Goal: Task Accomplishment & Management: Complete application form

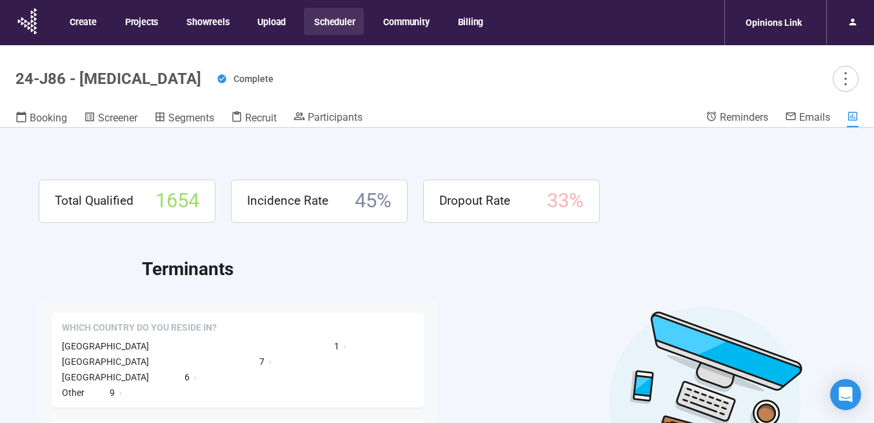
click at [334, 23] on button "Scheduler" at bounding box center [334, 21] width 60 height 27
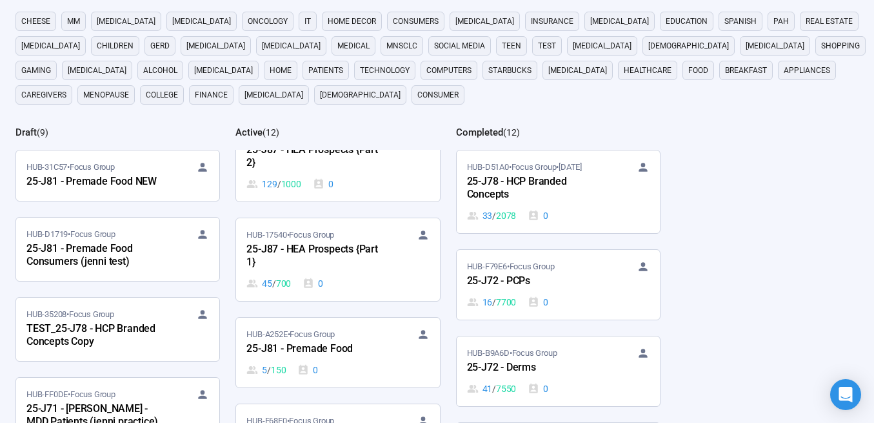
scroll to position [208, 0]
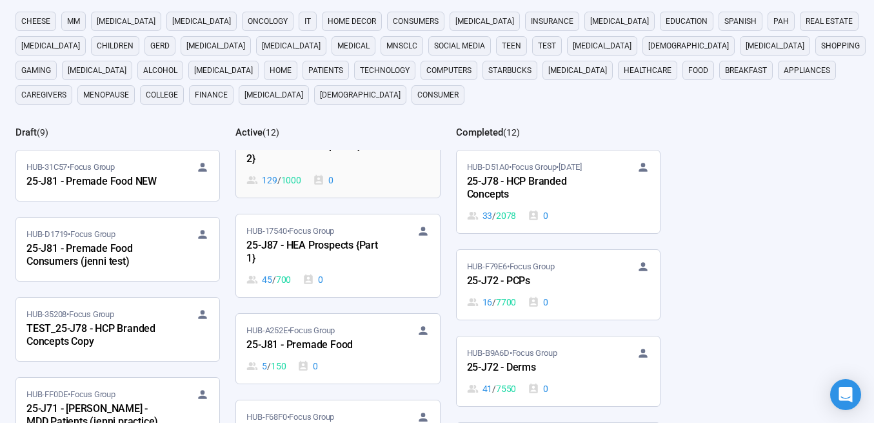
click at [345, 165] on div "25-J87 - HEA Prospects {Part 2}" at bounding box center [317, 153] width 142 height 30
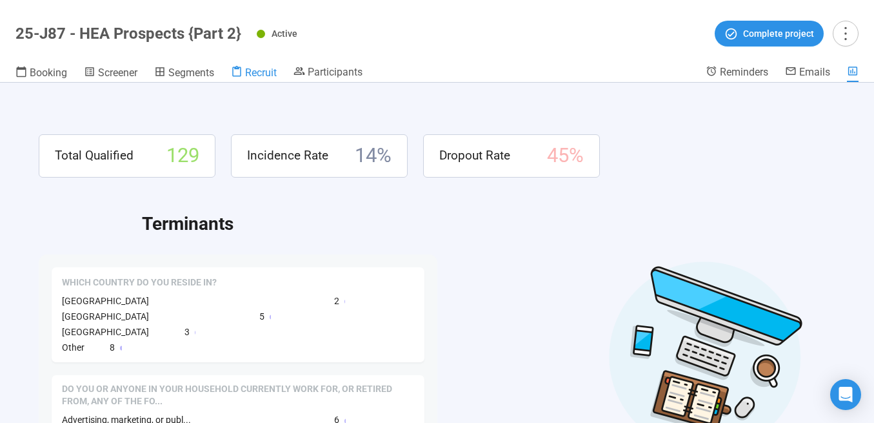
click at [254, 70] on span "Recruit" at bounding box center [261, 72] width 32 height 12
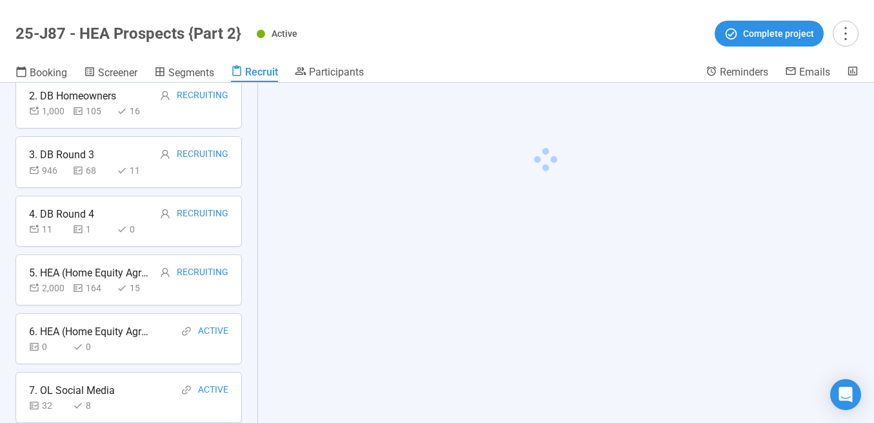
scroll to position [203, 0]
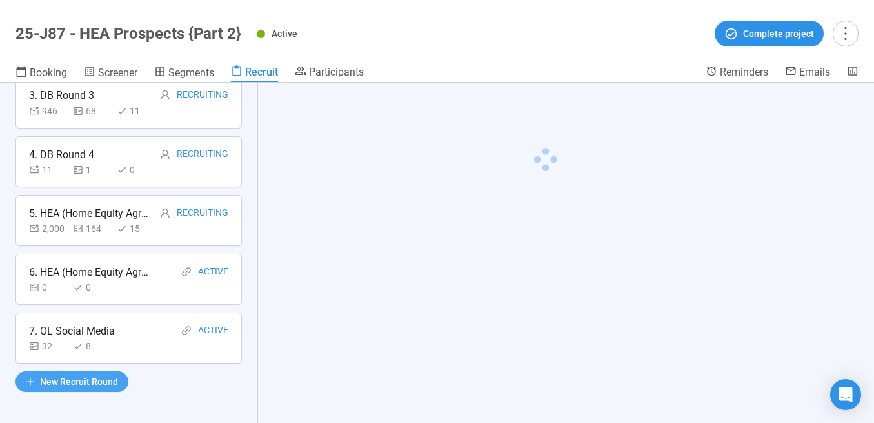
click at [94, 381] on span "New Recruit Round" at bounding box center [79, 381] width 78 height 14
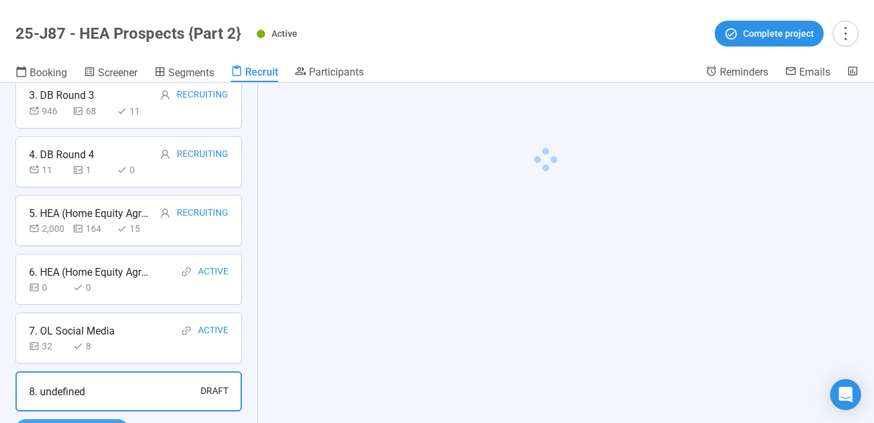
scroll to position [251, 0]
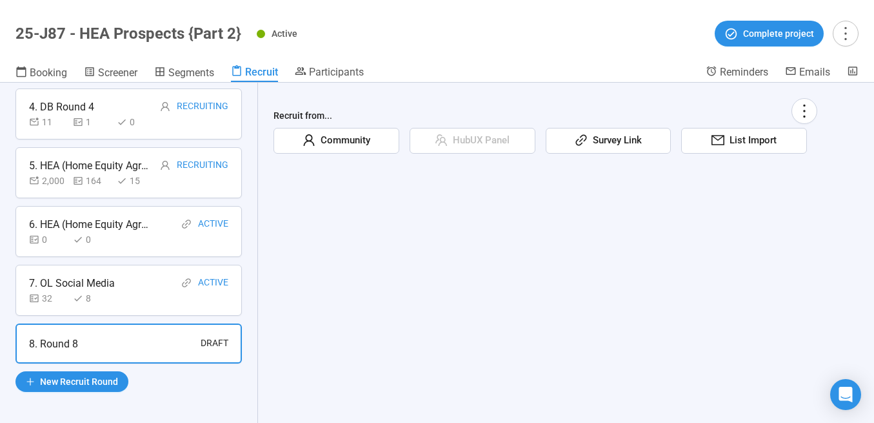
click at [348, 136] on span "Community" at bounding box center [343, 140] width 55 height 15
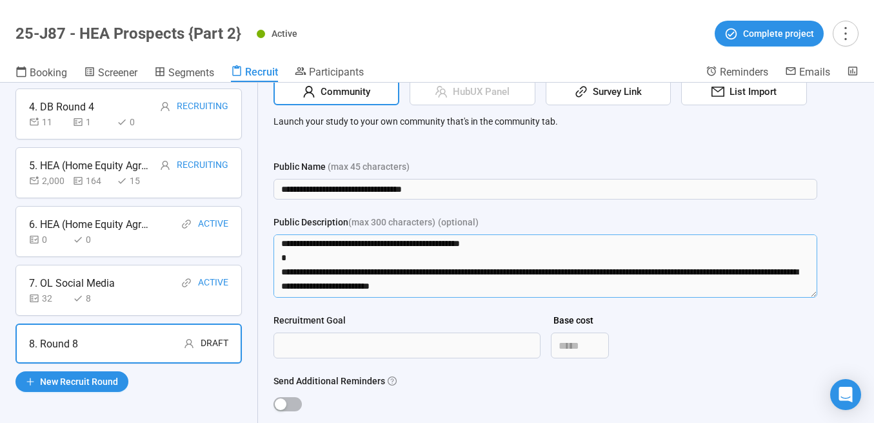
scroll to position [213, 0]
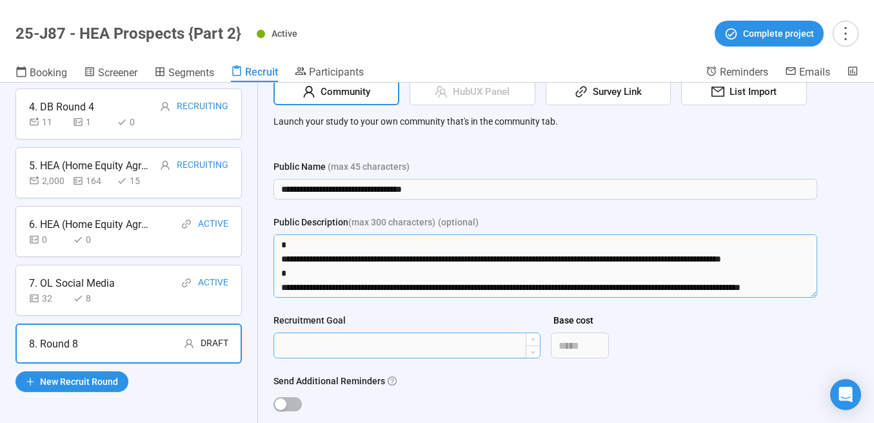
drag, startPoint x: 295, startPoint y: 268, endPoint x: 316, endPoint y: 334, distance: 68.4
click at [316, 334] on form "**********" at bounding box center [546, 314] width 544 height 311
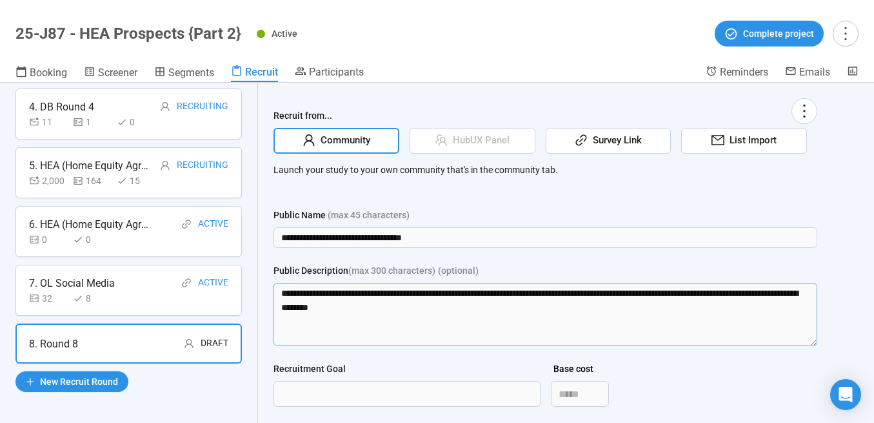
scroll to position [1, 0]
type textarea "**********"
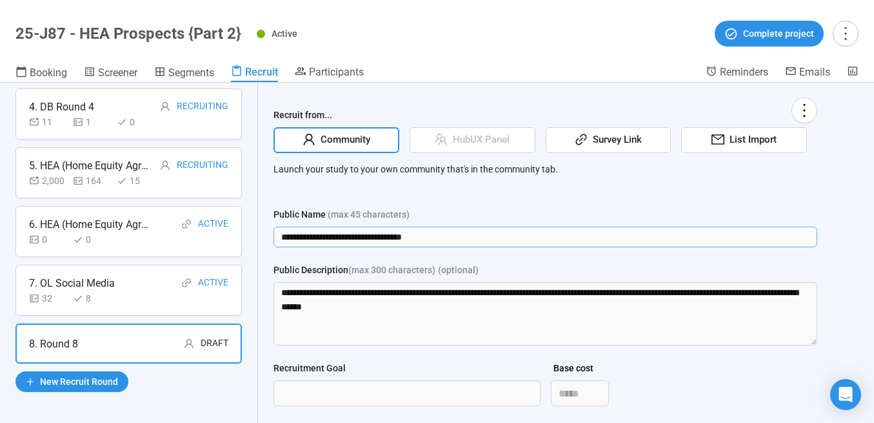
click at [450, 237] on input "**********" at bounding box center [546, 236] width 544 height 21
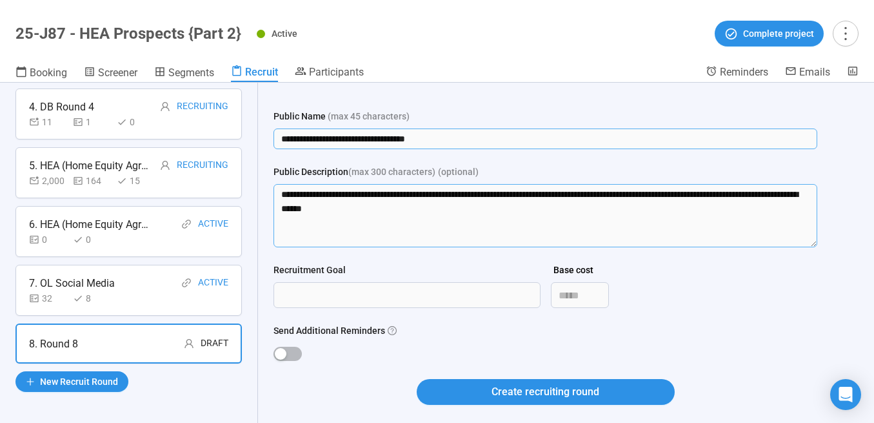
scroll to position [112, 0]
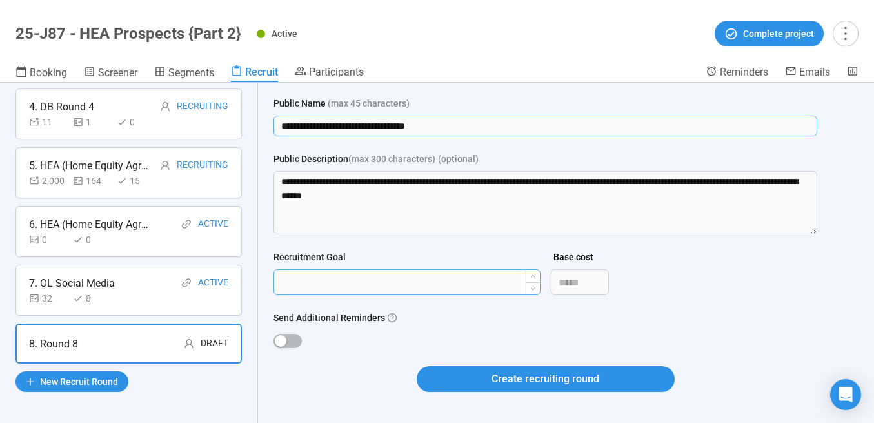
type input "**********"
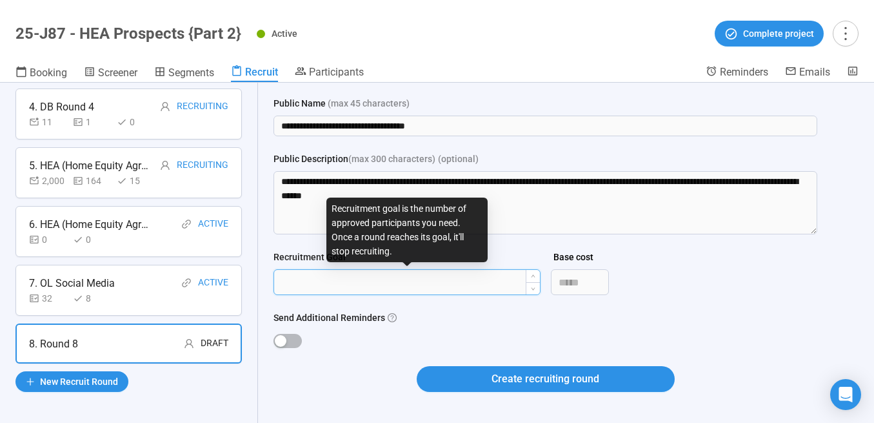
click at [417, 289] on input "Recruitment Goal" at bounding box center [407, 282] width 266 height 25
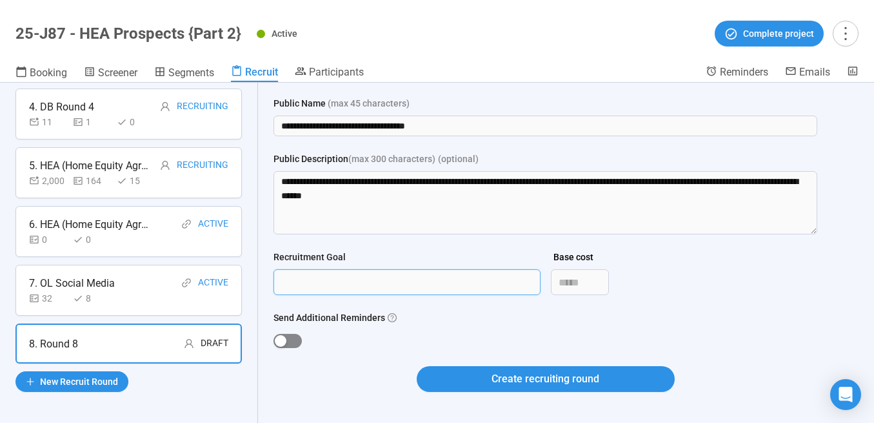
type input "***"
click at [284, 339] on div "button" at bounding box center [281, 341] width 12 height 12
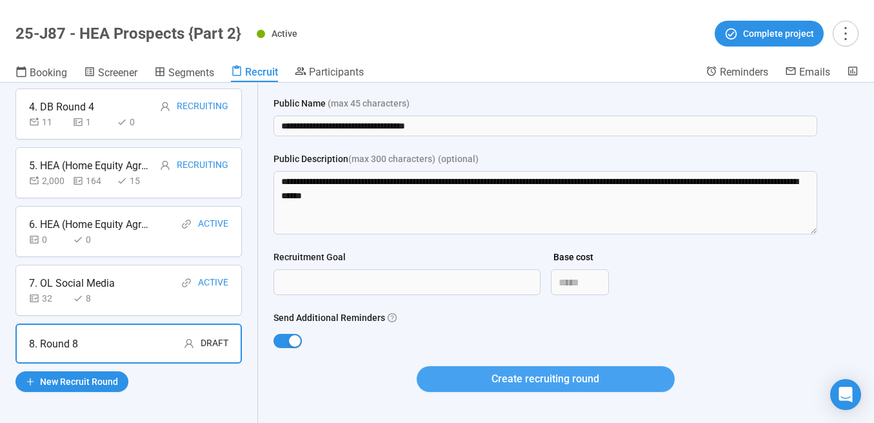
click at [466, 377] on button "Create recruiting round" at bounding box center [546, 379] width 258 height 26
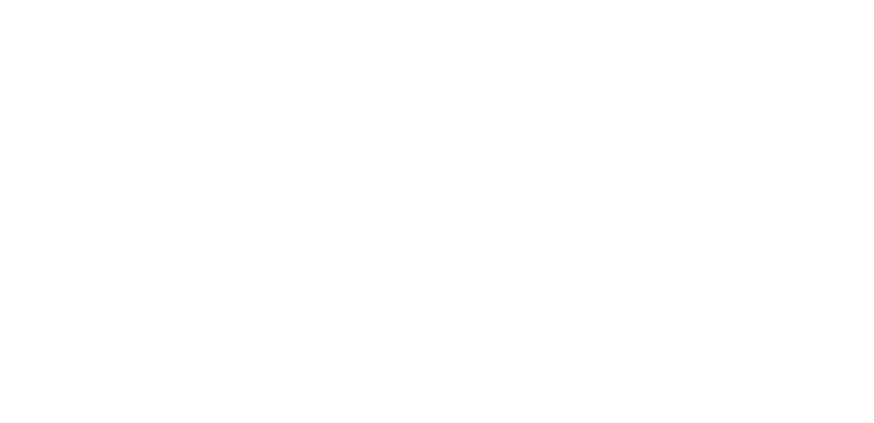
scroll to position [0, 0]
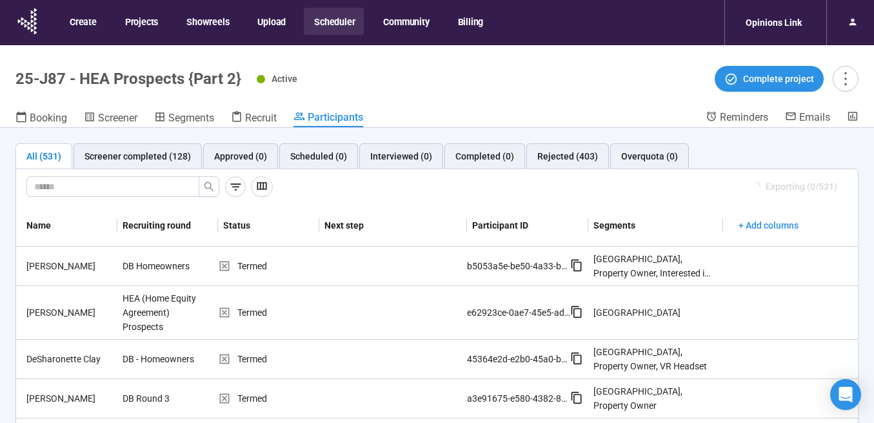
click at [336, 28] on button "Scheduler" at bounding box center [334, 21] width 60 height 27
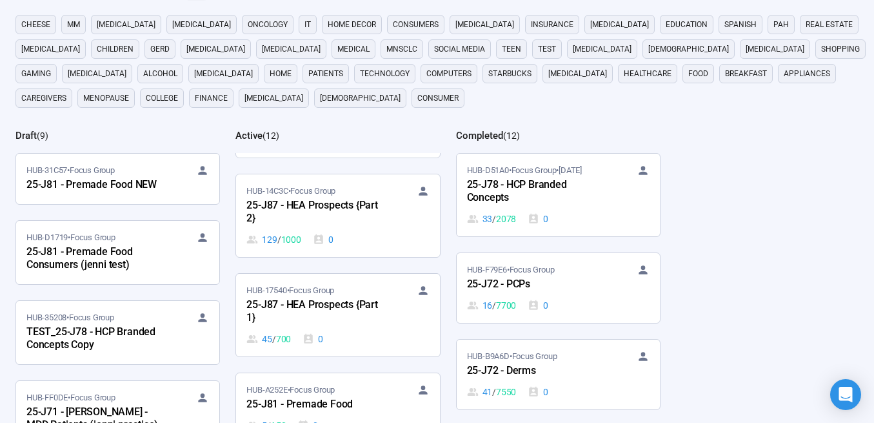
scroll to position [152, 0]
click at [347, 222] on div "25-J87 - HEA Prospects {Part 2}" at bounding box center [317, 212] width 142 height 30
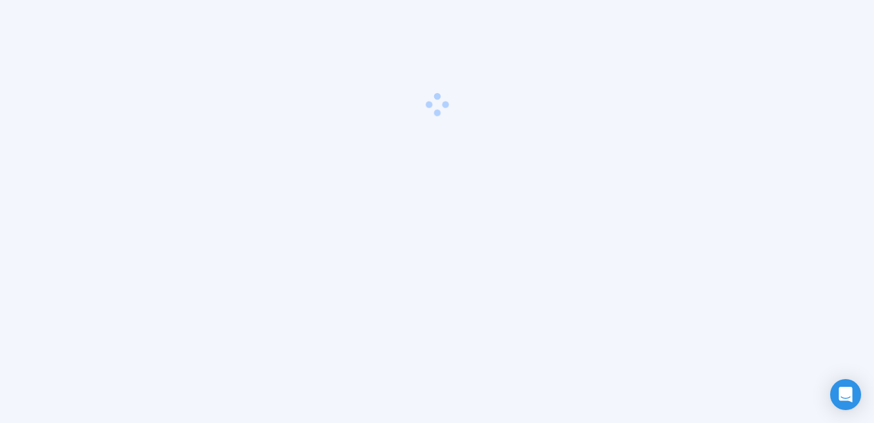
scroll to position [45, 0]
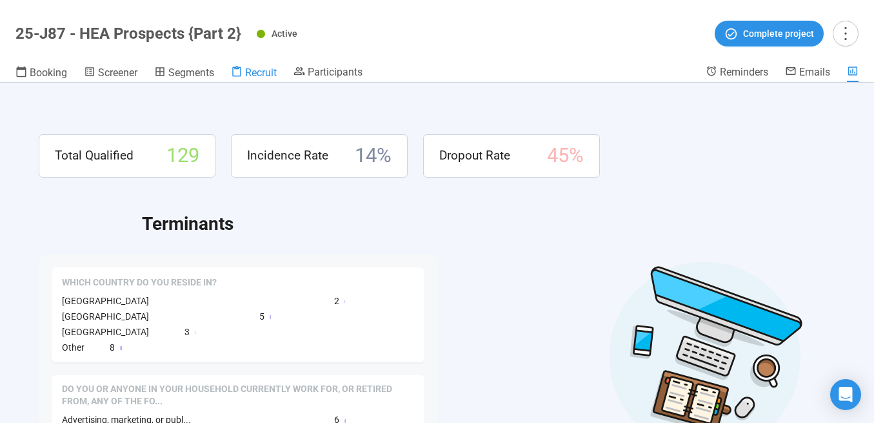
click at [260, 72] on span "Recruit" at bounding box center [261, 72] width 32 height 12
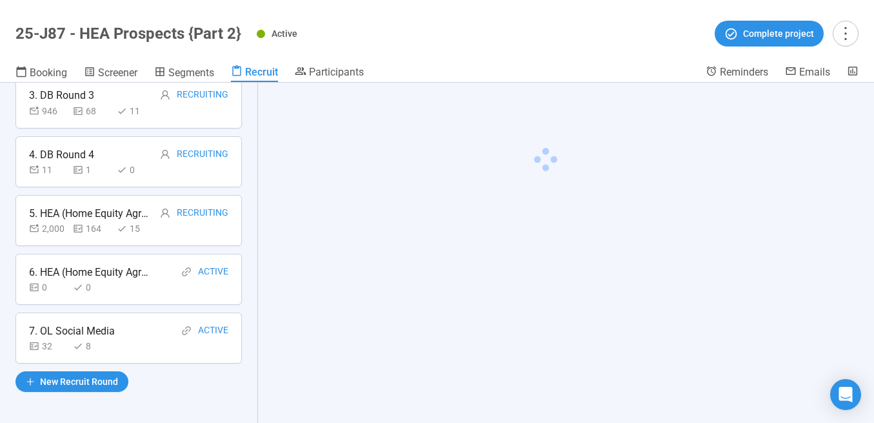
scroll to position [143, 0]
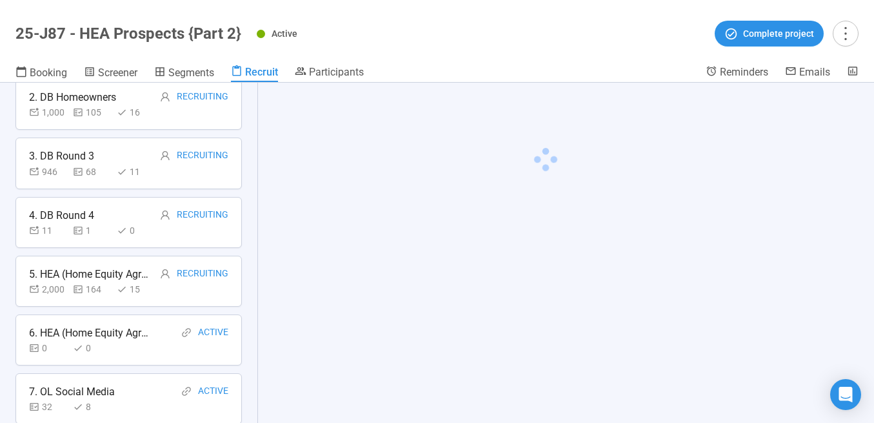
click at [107, 282] on div "164" at bounding box center [92, 289] width 39 height 14
click at [105, 280] on div "5. HEA (Home Equity Agreement) Prospects" at bounding box center [90, 274] width 123 height 16
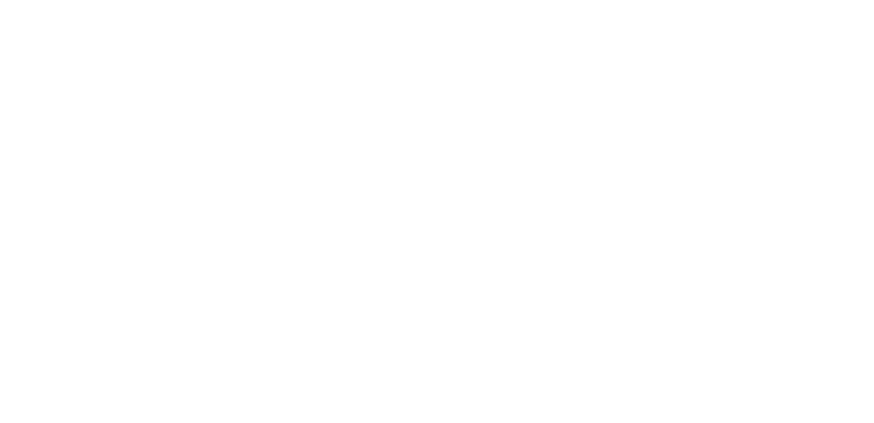
scroll to position [0, 0]
